Goal: Find specific page/section: Find specific page/section

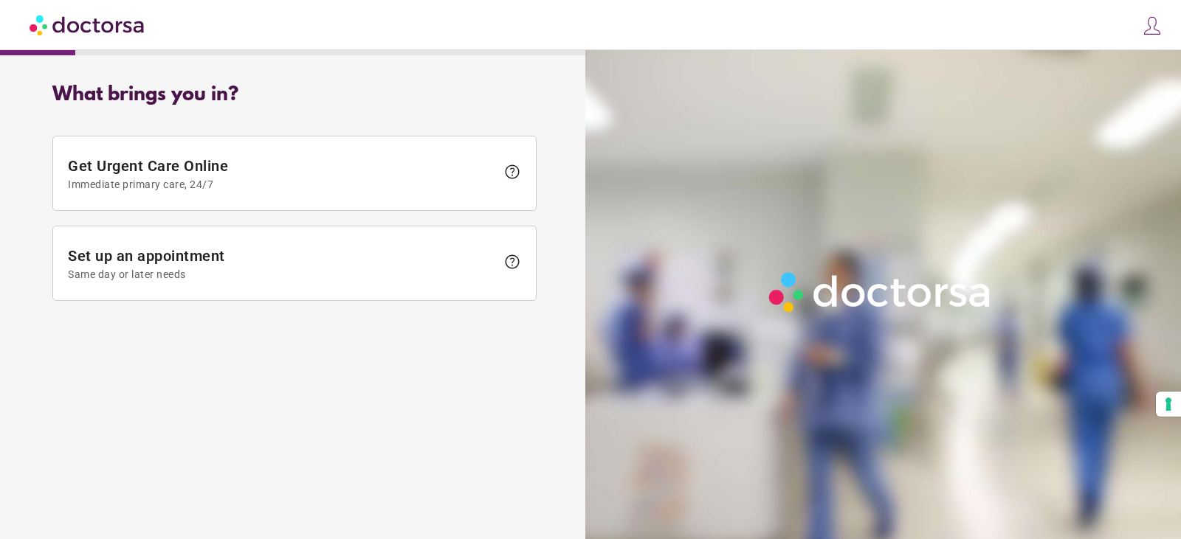
click at [1158, 34] on img at bounding box center [1151, 25] width 21 height 21
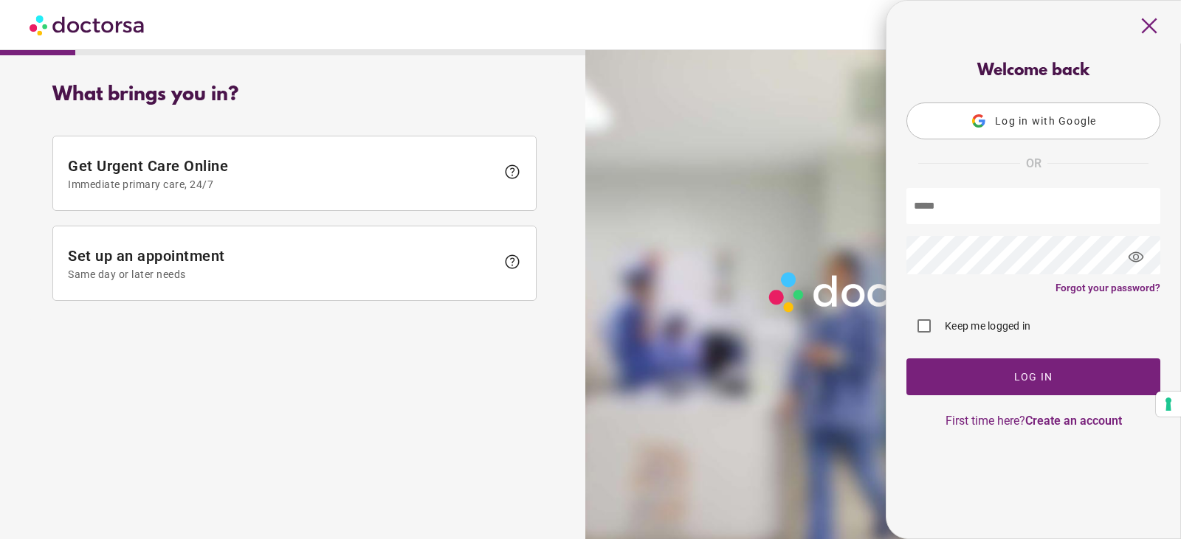
click at [1000, 207] on input "text" at bounding box center [1033, 206] width 254 height 36
type input "**********"
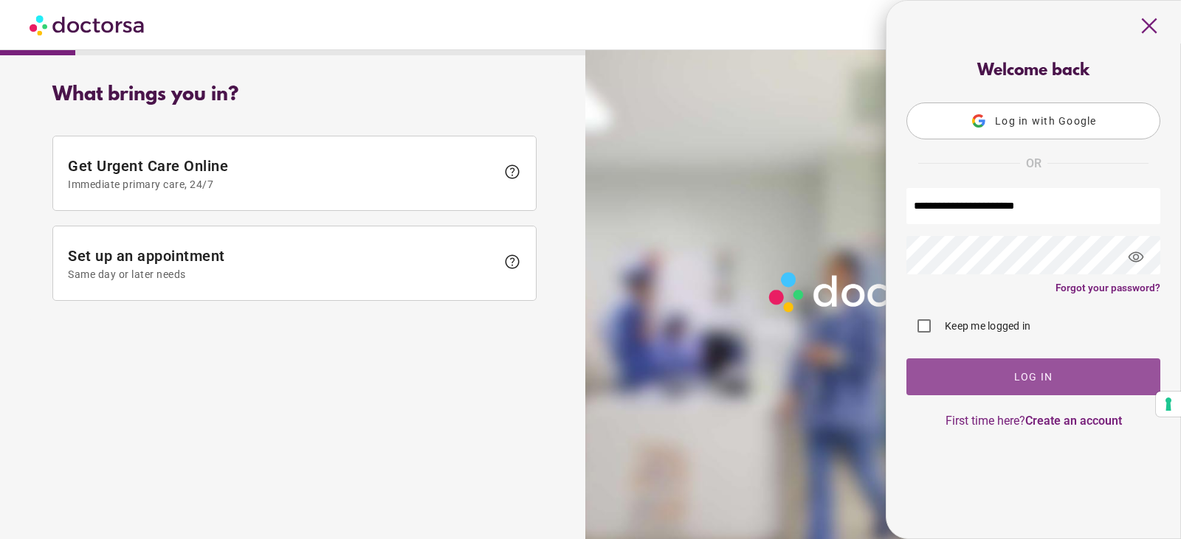
click at [1024, 368] on span "button" at bounding box center [1033, 377] width 254 height 37
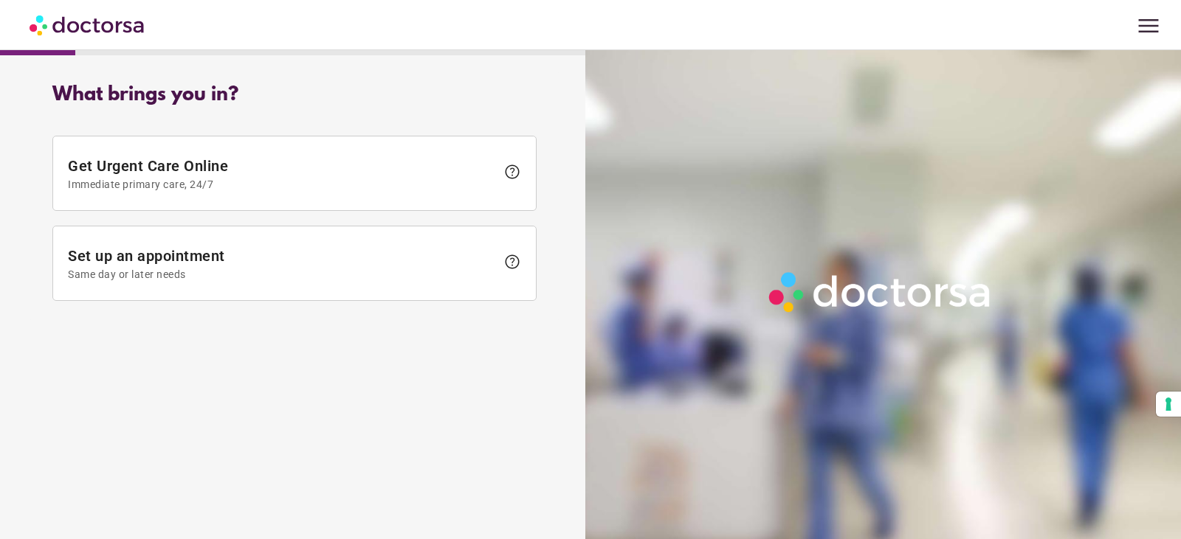
click at [1139, 24] on span "menu" at bounding box center [1148, 26] width 28 height 28
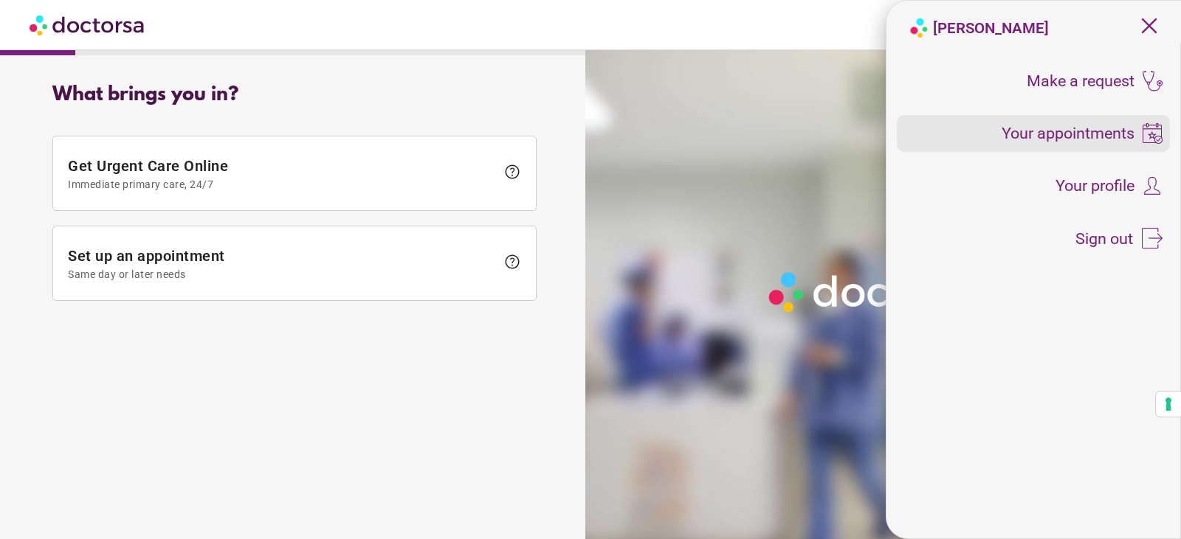
click at [1085, 128] on span "Your appointments" at bounding box center [1067, 133] width 133 height 16
